Goal: Information Seeking & Learning: Learn about a topic

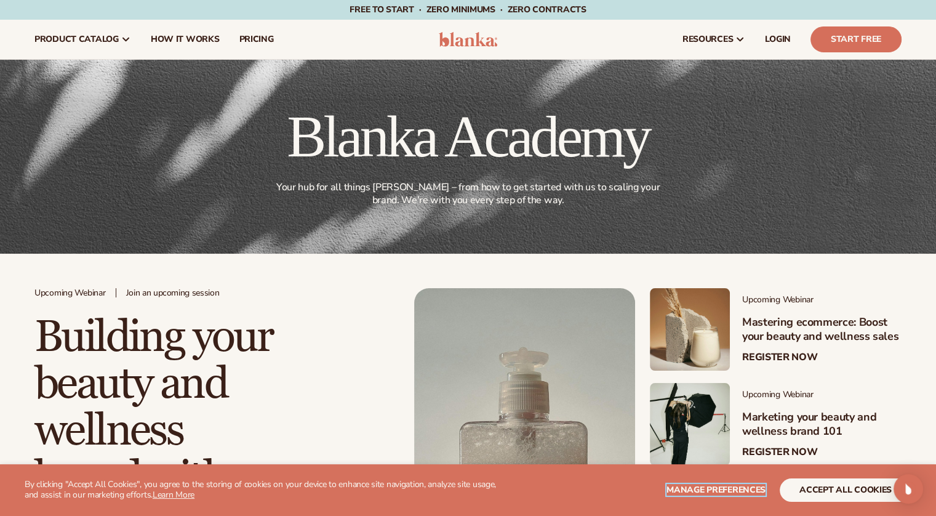
click at [695, 485] on span "Manage preferences" at bounding box center [715, 490] width 99 height 12
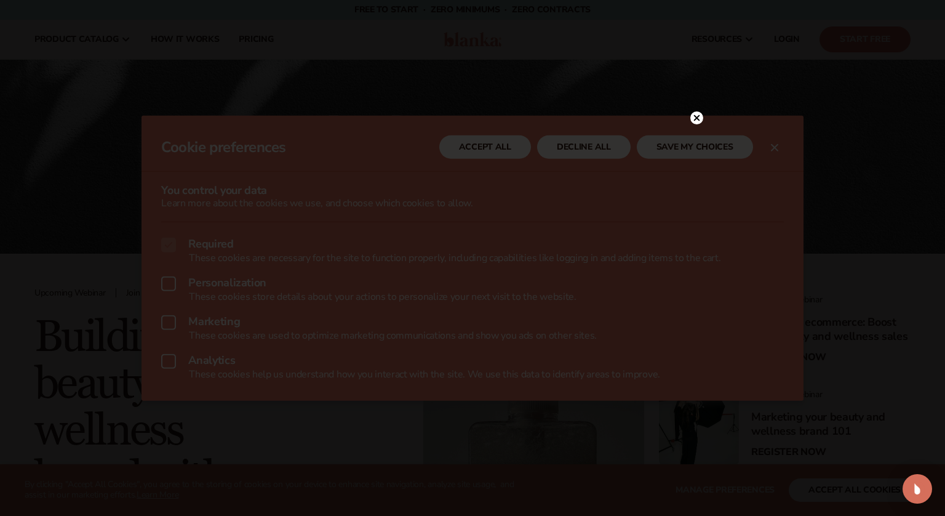
click at [693, 121] on circle at bounding box center [696, 117] width 13 height 13
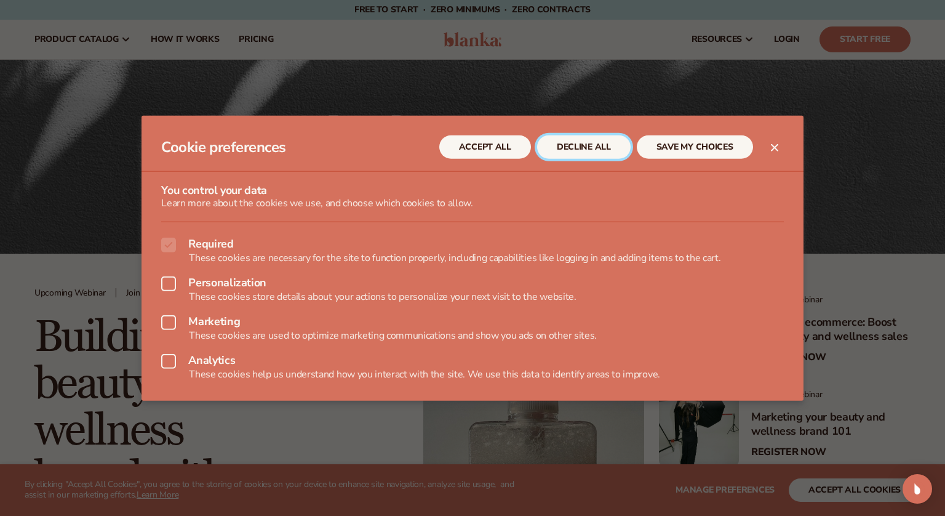
click at [576, 143] on button "DECLINE ALL" at bounding box center [584, 146] width 94 height 23
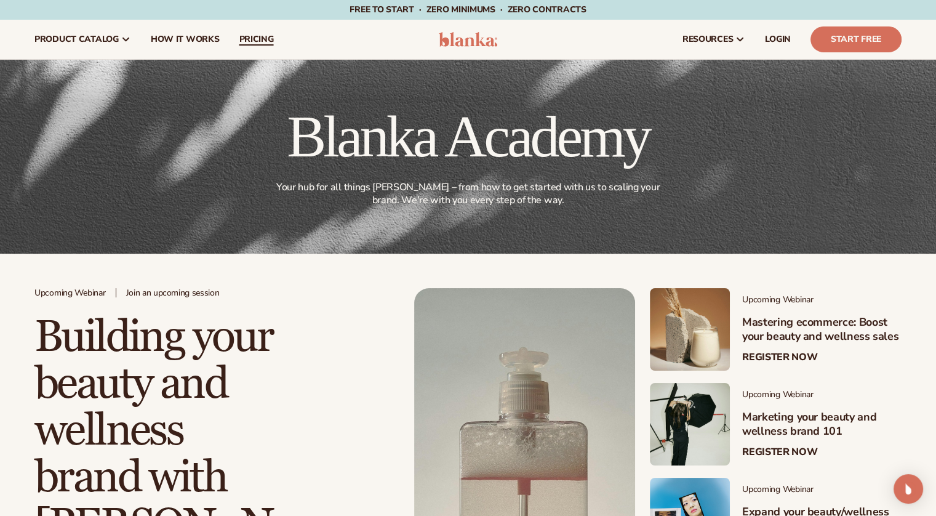
click at [260, 37] on span "pricing" at bounding box center [256, 39] width 34 height 10
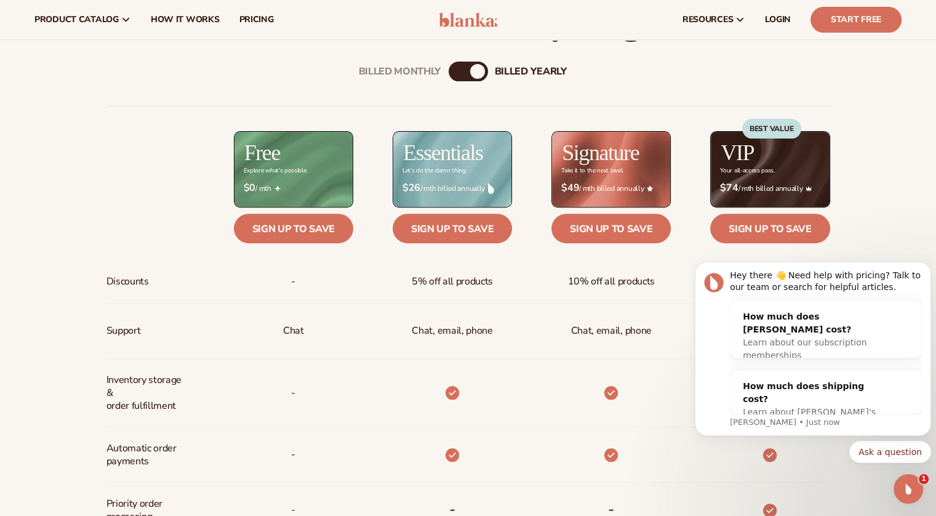
click at [884, 168] on div "Billed Monthly billed Yearly Billed Monthly billed Yearly Discounts Support Inv…" at bounding box center [468, 454] width 936 height 825
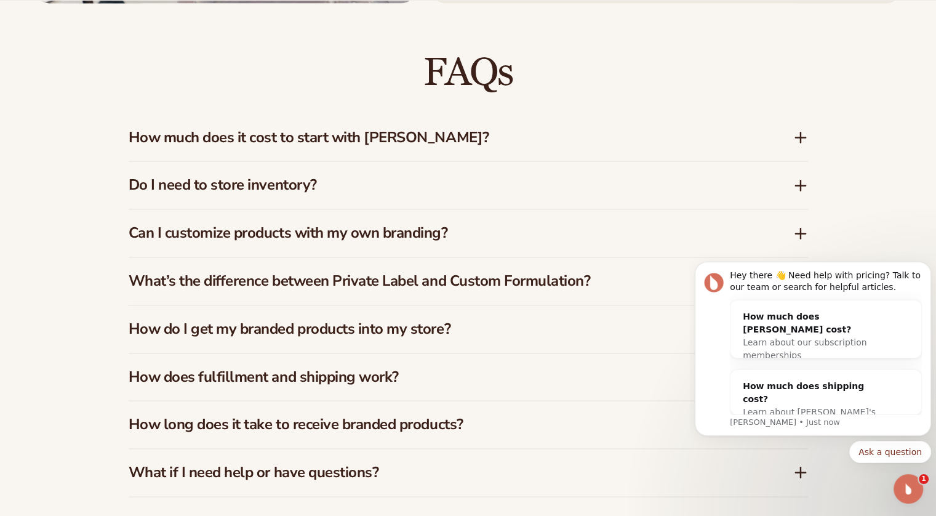
scroll to position [1784, 0]
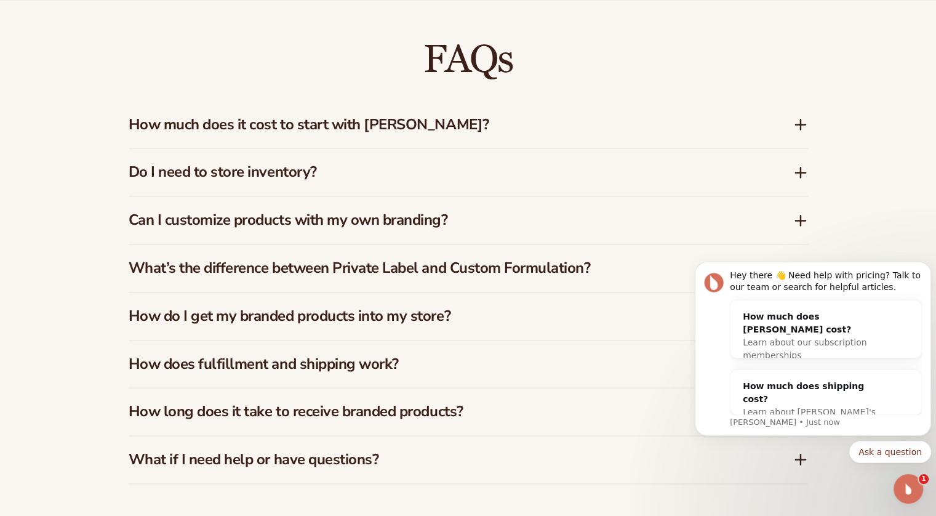
click at [803, 117] on icon at bounding box center [800, 124] width 15 height 15
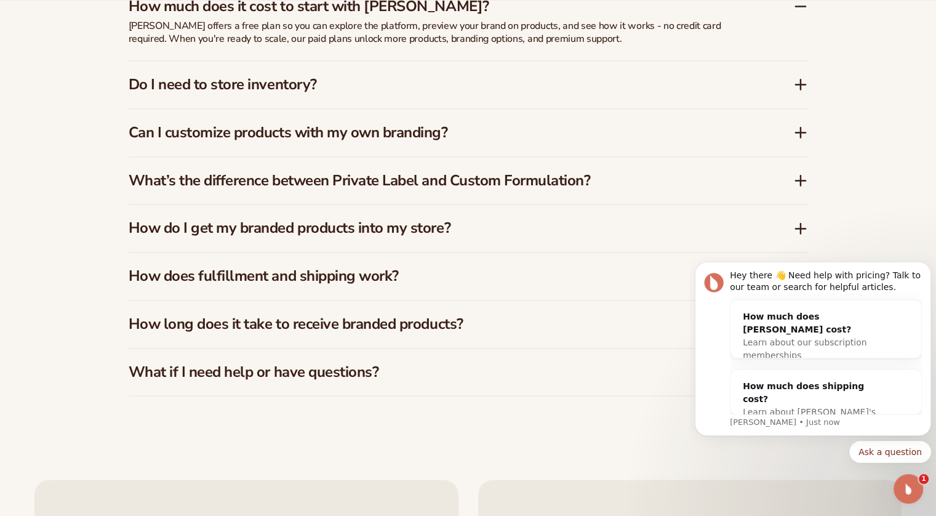
scroll to position [1907, 0]
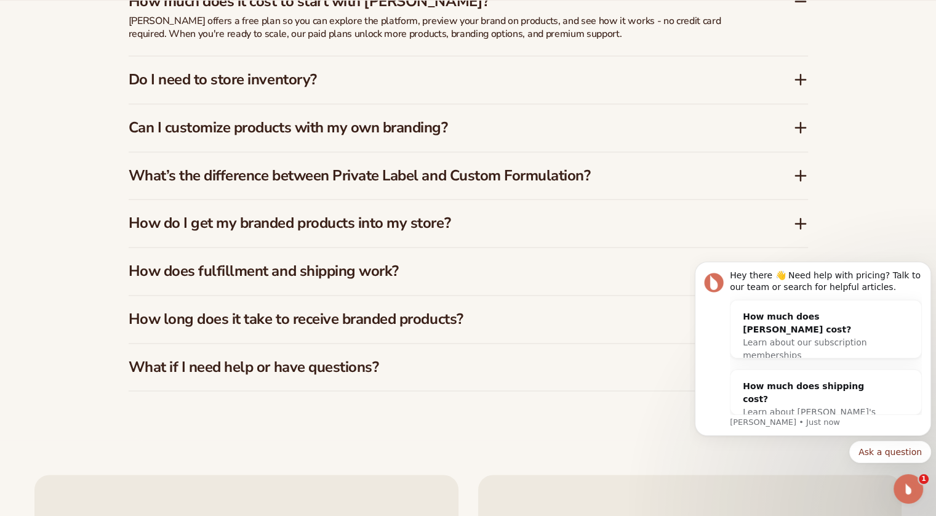
click at [800, 80] on icon at bounding box center [800, 79] width 0 height 10
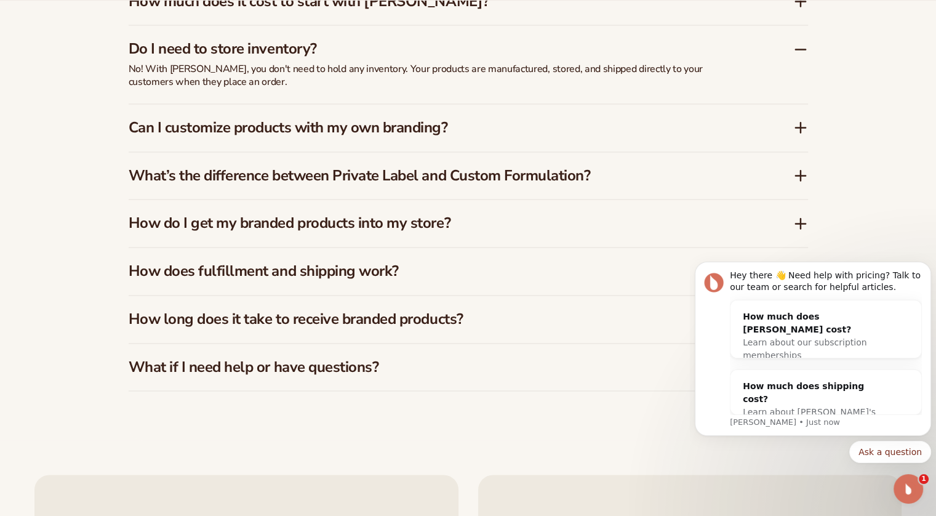
click at [792, 131] on div "Can I customize products with my own branding?" at bounding box center [461, 128] width 664 height 18
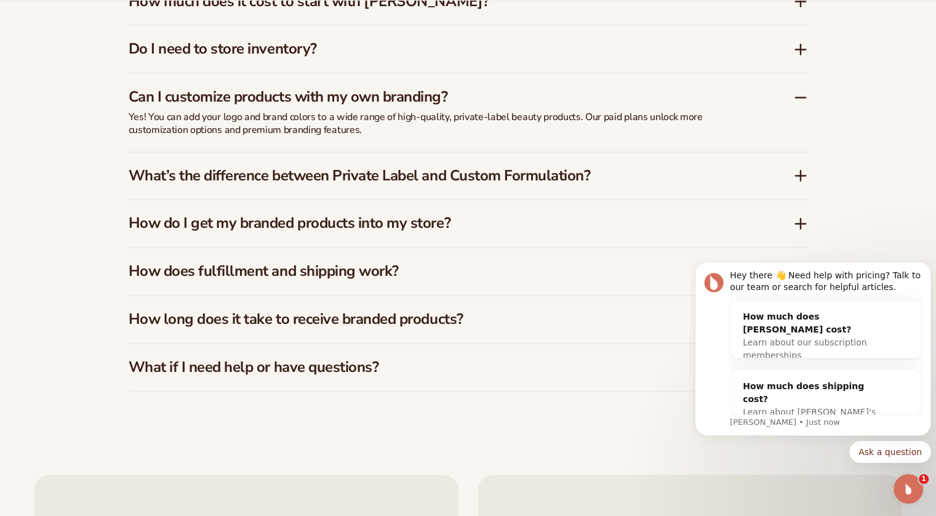
click at [795, 179] on icon at bounding box center [800, 175] width 15 height 15
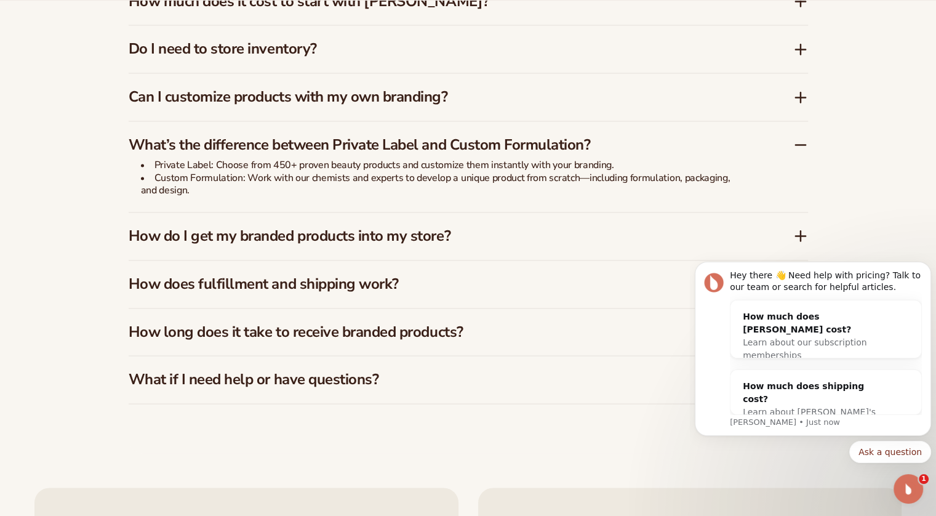
click at [786, 236] on body "Hey there 👋 Need help with pricing? Talk to our team or search for helpful arti…" at bounding box center [813, 352] width 236 height 252
click at [790, 237] on body "Hey there 👋 Need help with pricing? Talk to our team or search for helpful arti…" at bounding box center [813, 352] width 236 height 252
click at [794, 236] on body "Hey there 👋 Need help with pricing? Talk to our team or search for helpful arti…" at bounding box center [813, 352] width 236 height 252
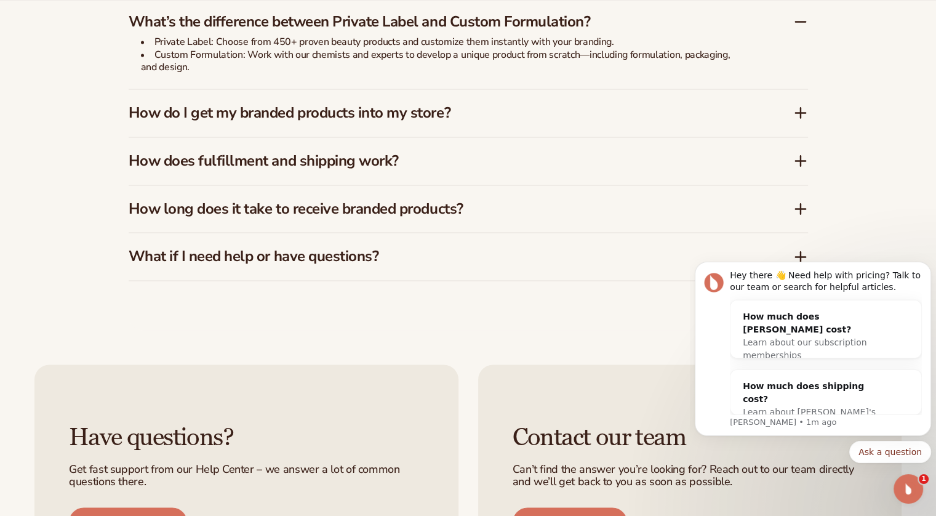
click at [800, 113] on icon at bounding box center [800, 113] width 10 height 0
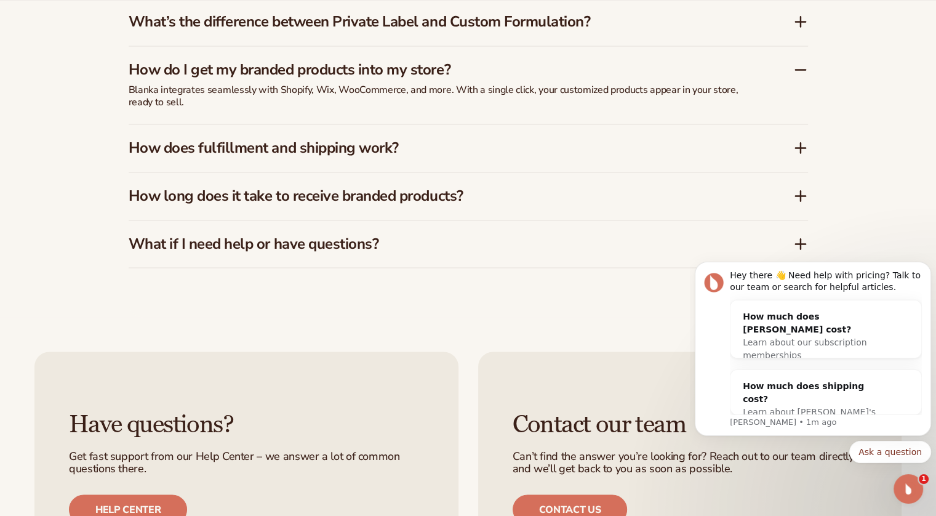
click at [799, 149] on icon at bounding box center [800, 147] width 15 height 15
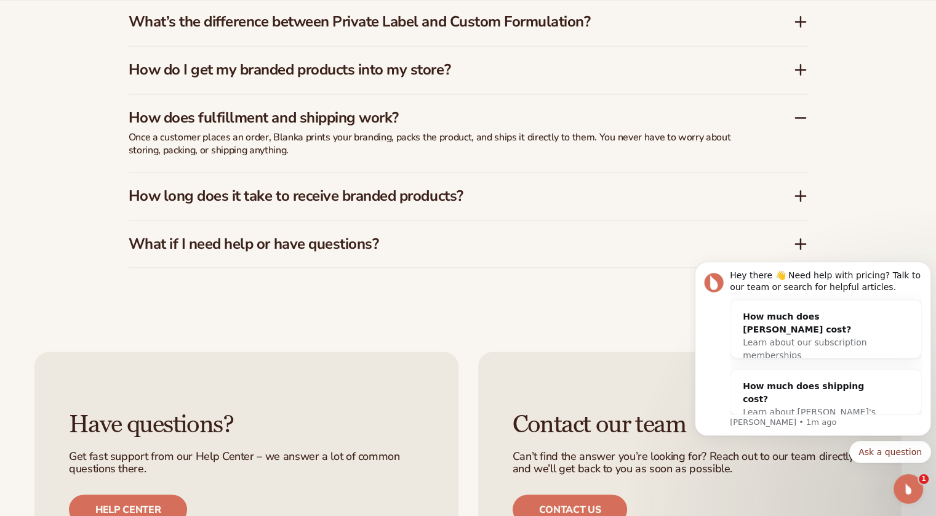
click at [790, 193] on div "How long does it take to receive branded products?" at bounding box center [461, 196] width 664 height 18
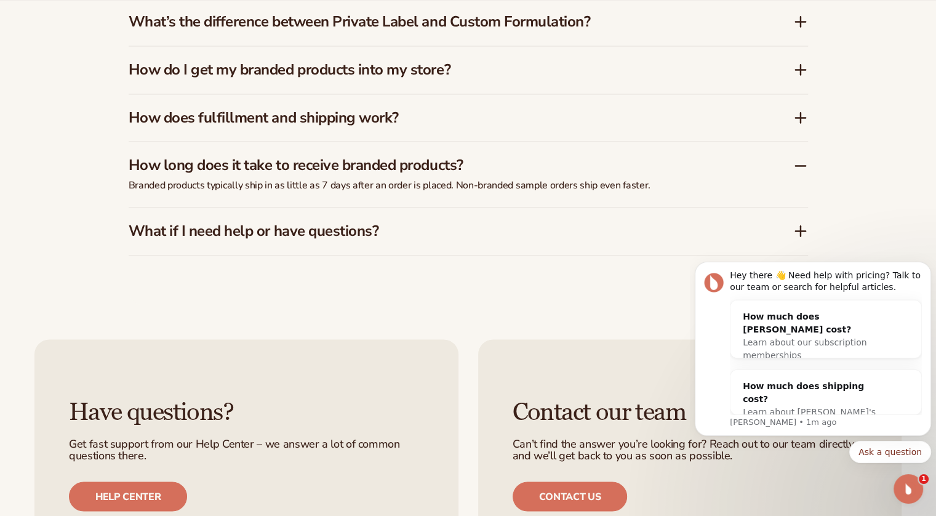
click at [800, 231] on body "Hey there 👋 Need help with pricing? Talk to our team or search for helpful arti…" at bounding box center [813, 352] width 236 height 252
click at [792, 229] on body "Hey there 👋 Need help with pricing? Talk to our team or search for helpful arti…" at bounding box center [813, 352] width 236 height 252
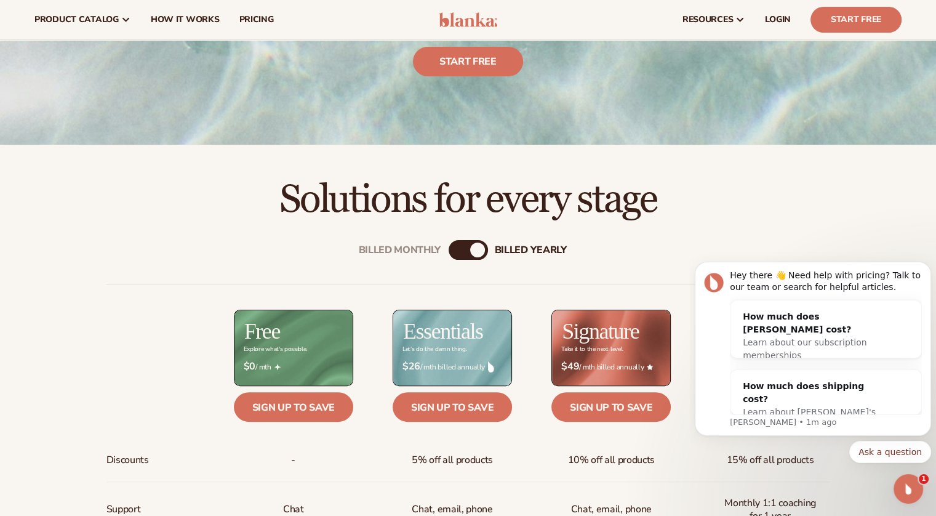
scroll to position [0, 0]
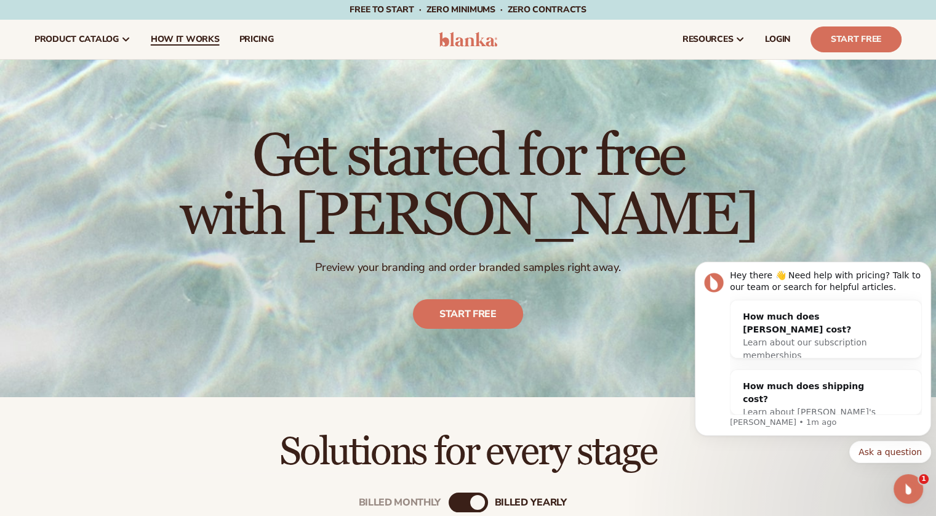
click at [183, 39] on span "How It Works" at bounding box center [185, 39] width 69 height 10
